Goal: Answer question/provide support

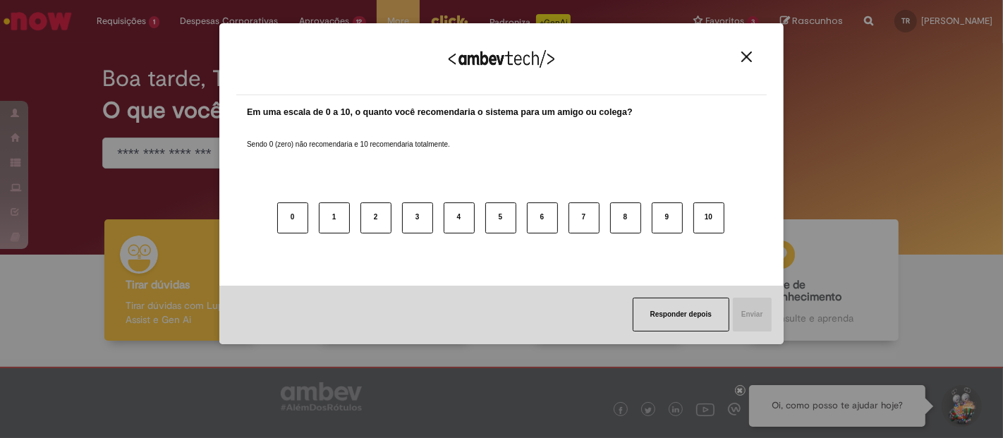
click at [747, 57] on img "Close" at bounding box center [747, 57] width 11 height 11
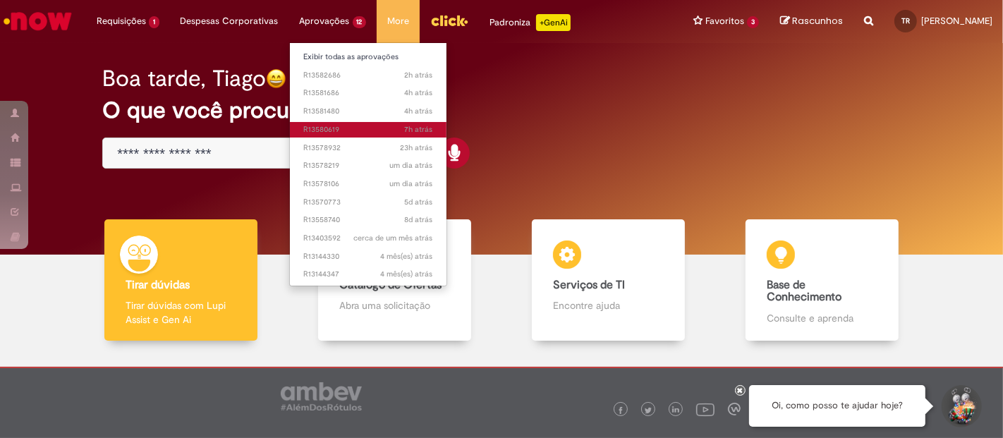
click at [332, 123] on link "7h atrás 7 horas atrás R13580619" at bounding box center [368, 130] width 157 height 16
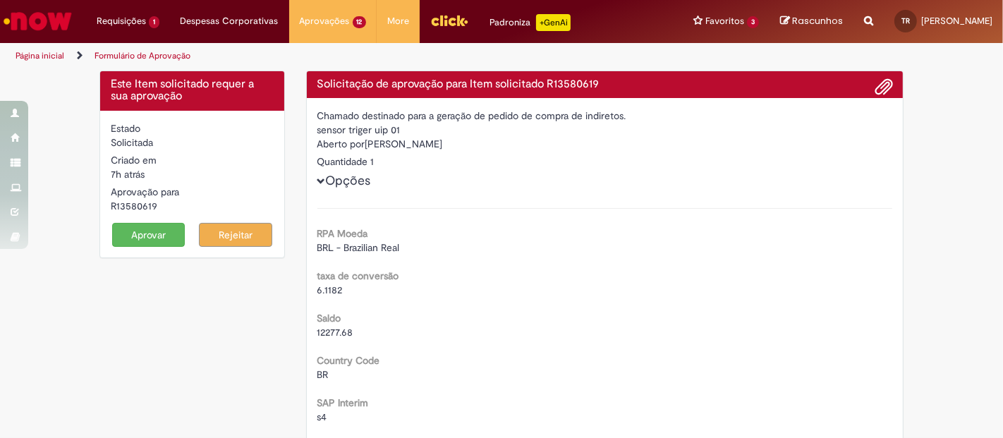
click at [159, 226] on button "Aprovar" at bounding box center [148, 235] width 73 height 24
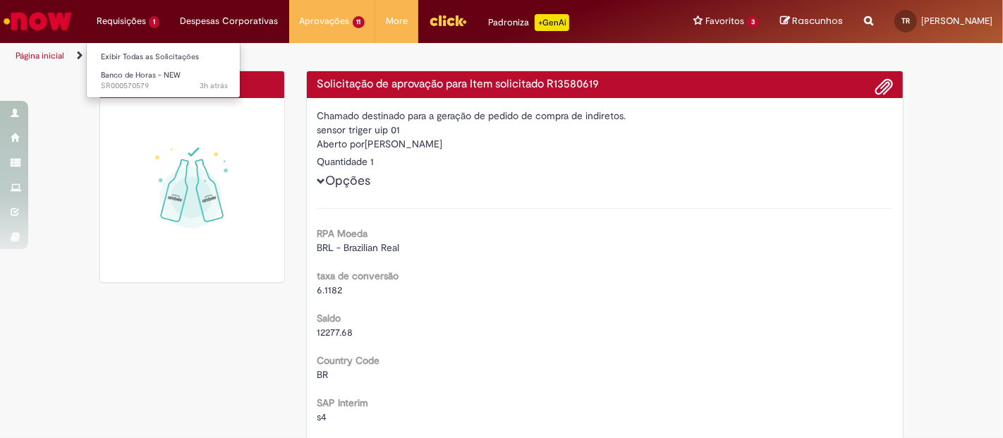
click at [113, 25] on li "Requisições 1 Exibir Todas as Solicitações Banco de Horas - NEW 3h atrás 3 hora…" at bounding box center [128, 21] width 84 height 42
click at [131, 62] on link "Exibir Todas as Solicitações" at bounding box center [164, 57] width 155 height 16
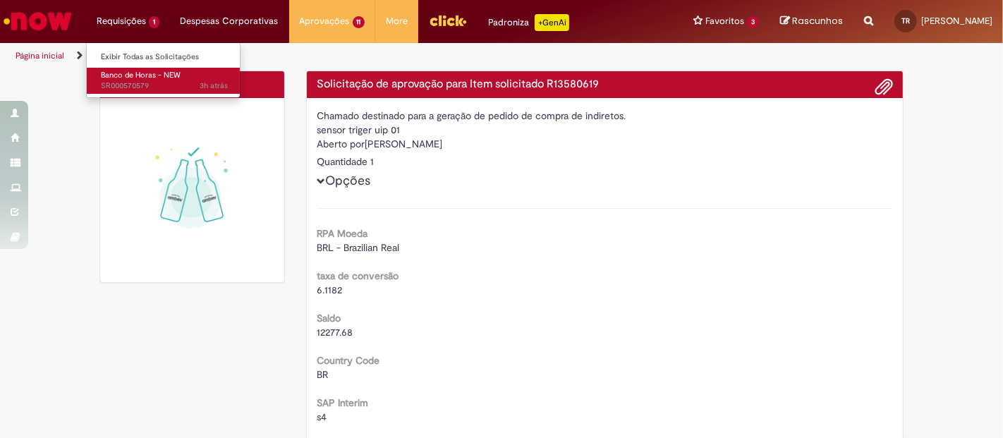
click at [129, 74] on span "Banco de Horas - NEW" at bounding box center [141, 75] width 80 height 11
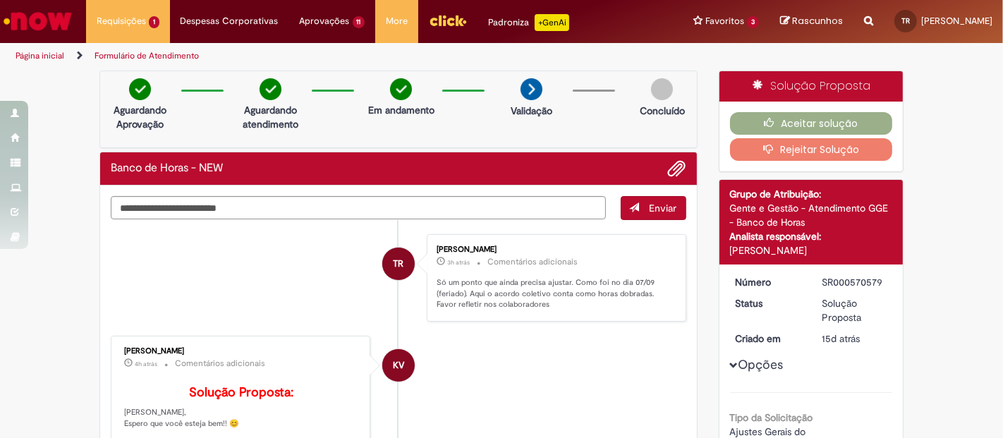
click at [768, 154] on button "Rejeitar Solução" at bounding box center [811, 149] width 163 height 23
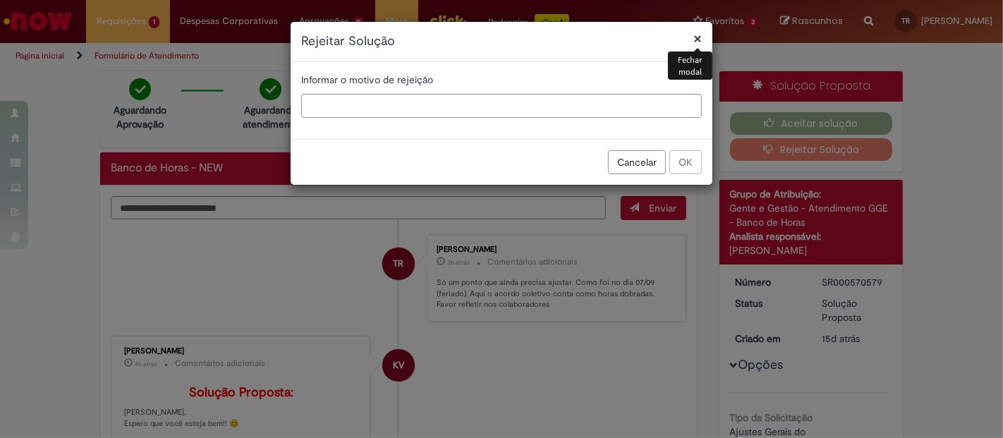
click at [617, 166] on button "Cancelar" at bounding box center [637, 162] width 58 height 24
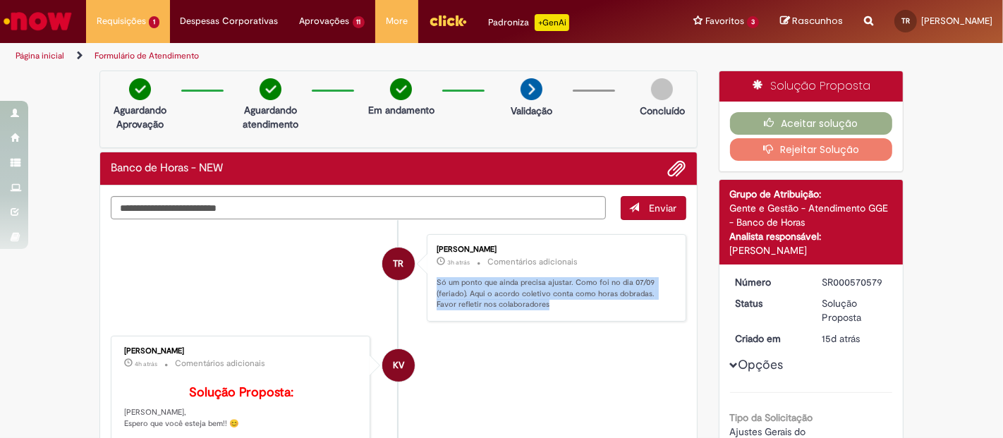
drag, startPoint x: 430, startPoint y: 279, endPoint x: 534, endPoint y: 312, distance: 109.6
click at [534, 312] on div "[PERSON_NAME] 3h atrás 3 horas atrás Comentários adicionais Só um ponto que ain…" at bounding box center [556, 278] width 251 height 79
copy p "Só um ponto que ainda precisa ajustar. Como foi no dia 07/09 (feriado). Aqui o …"
click at [764, 145] on icon "button" at bounding box center [772, 149] width 17 height 10
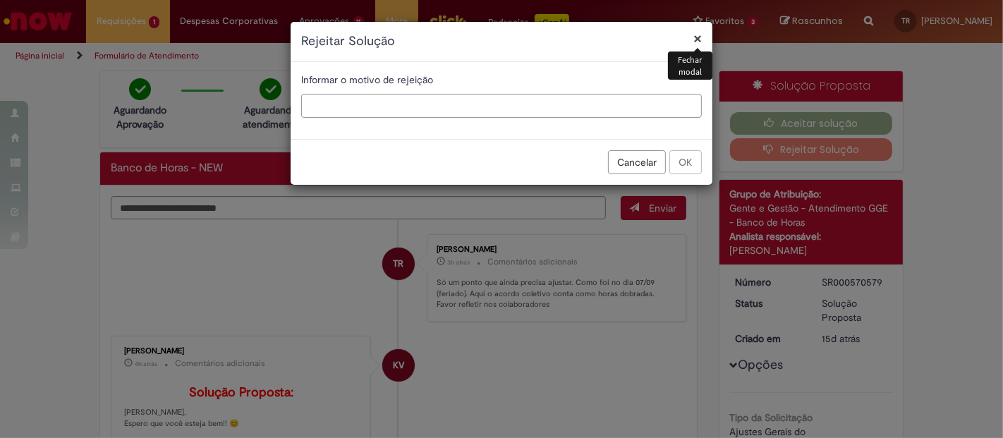
click at [388, 110] on input "text" at bounding box center [501, 106] width 401 height 24
paste input "**********"
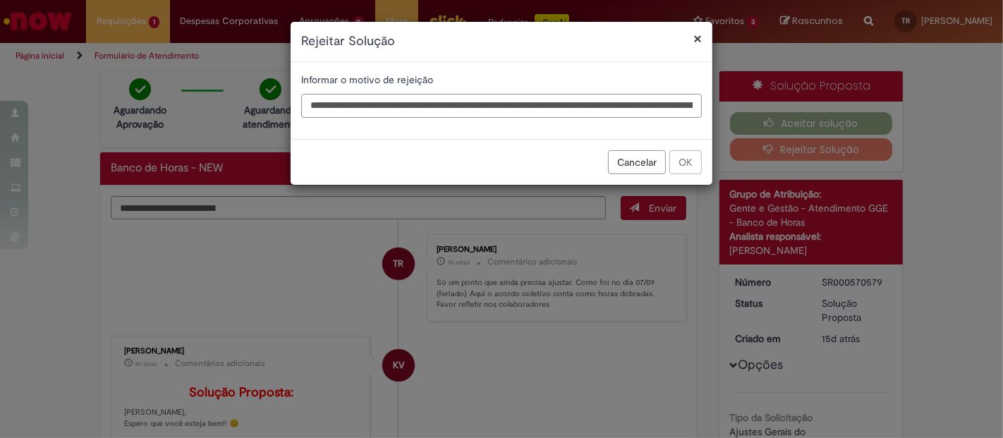
scroll to position [0, 304]
type input "**********"
click at [675, 154] on button "OK" at bounding box center [686, 162] width 32 height 24
